Goal: Transaction & Acquisition: Purchase product/service

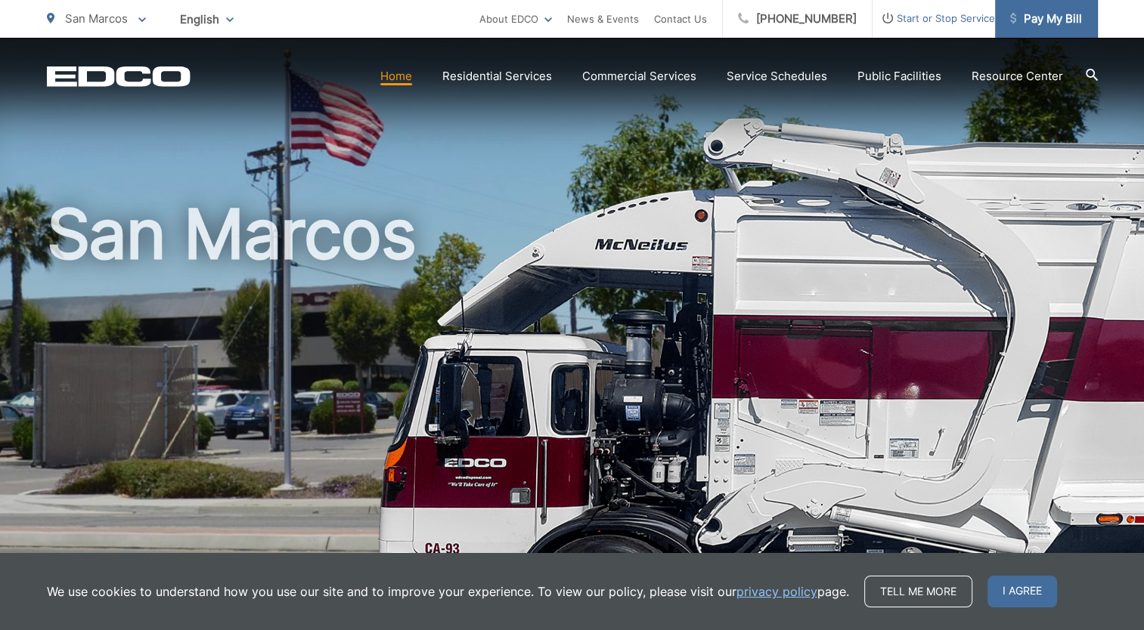
click at [1054, 11] on span "Pay My Bill" at bounding box center [1046, 19] width 72 height 18
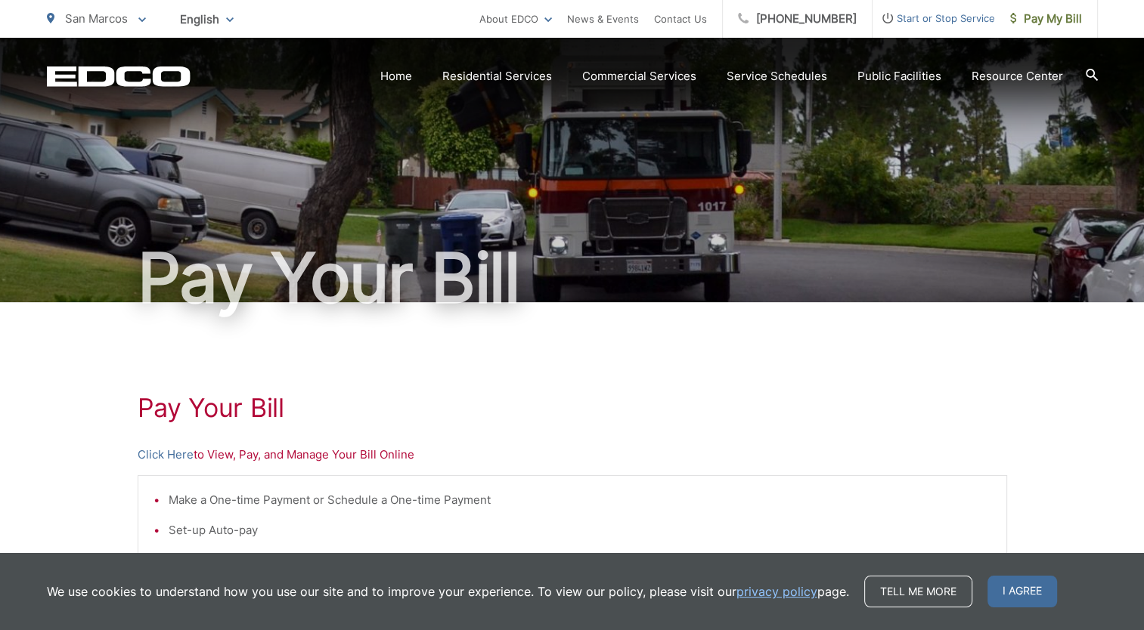
click at [290, 466] on div "Pay Your Bill Click Here to View, Pay, and Manage Your Bill Online Make a One-t…" at bounding box center [572, 641] width 869 height 679
click at [915, 497] on li "Make a One-time Payment or Schedule a One-time Payment" at bounding box center [580, 500] width 823 height 18
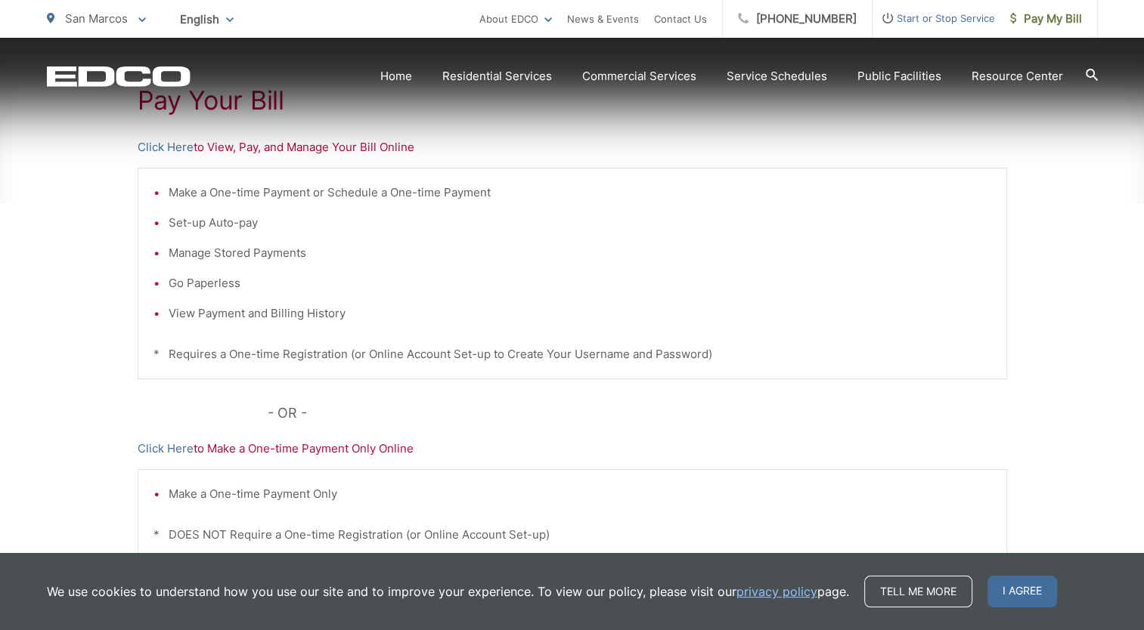
scroll to position [304, 0]
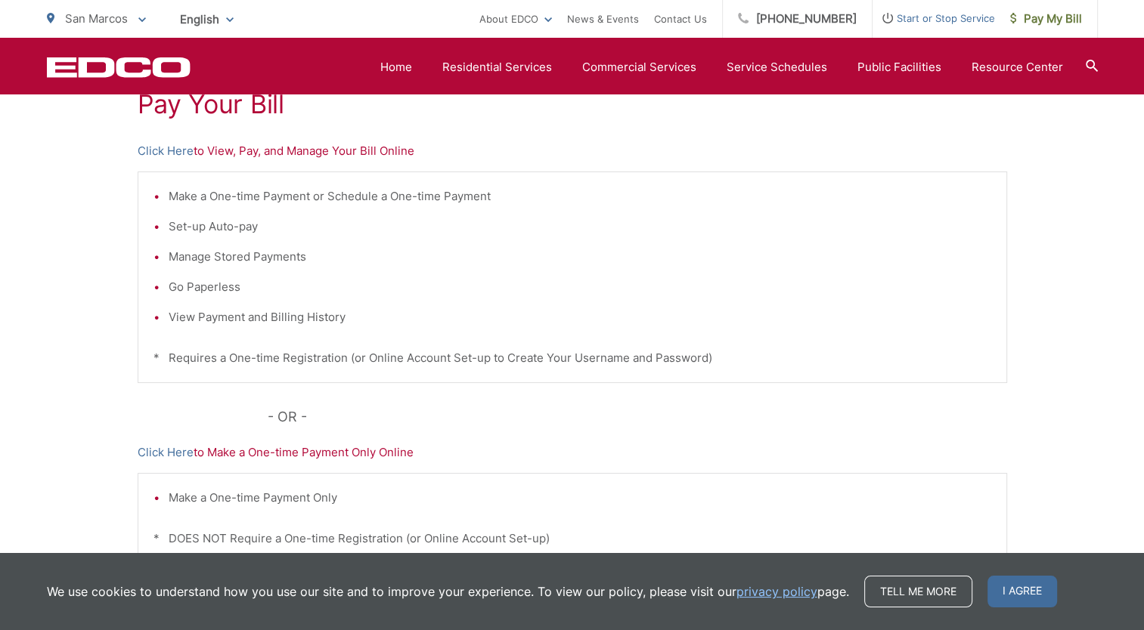
click at [372, 153] on p "Click Here to View, Pay, and Manage Your Bill Online" at bounding box center [572, 151] width 869 height 18
click at [169, 154] on link "Click Here" at bounding box center [166, 151] width 56 height 18
